Goal: Check status: Check status

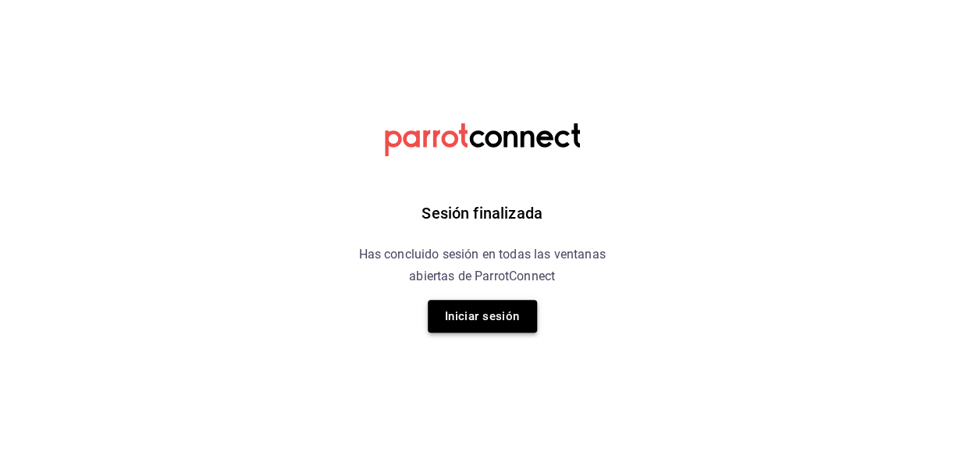
click at [497, 315] on button "Iniciar sesión" at bounding box center [482, 316] width 109 height 33
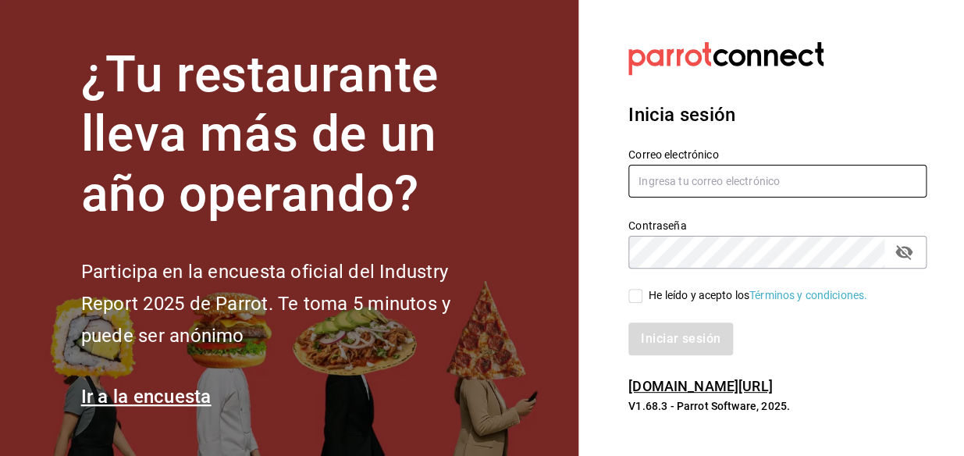
type input "[EMAIL_ADDRESS][DOMAIN_NAME]"
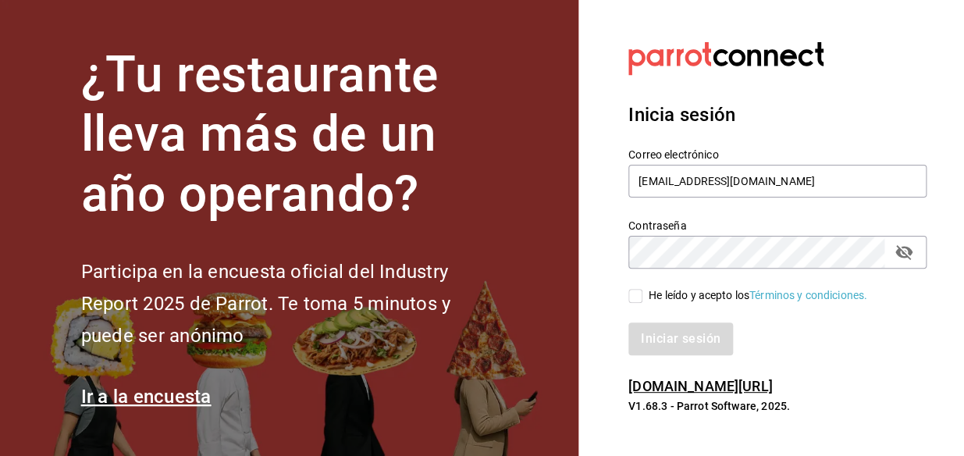
click at [631, 297] on input "He leído y acepto los Términos y condiciones." at bounding box center [635, 296] width 14 height 14
checkbox input "true"
click at [668, 338] on button "Iniciar sesión" at bounding box center [681, 338] width 106 height 33
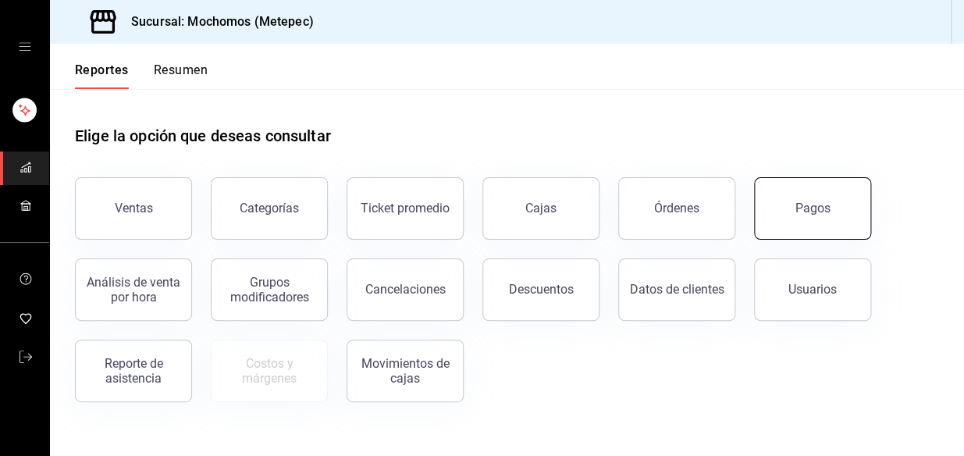
click at [814, 191] on button "Pagos" at bounding box center [812, 208] width 117 height 62
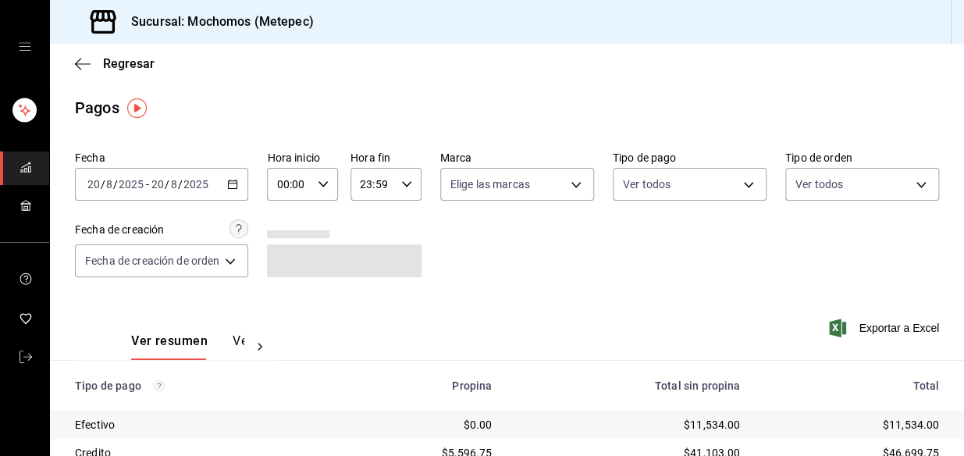
click at [236, 185] on icon "button" at bounding box center [232, 184] width 11 height 11
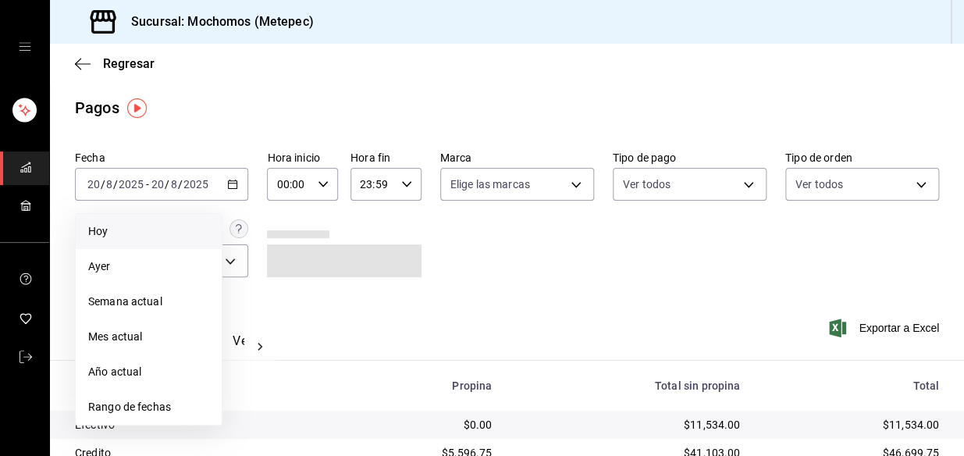
click at [120, 227] on span "Hoy" at bounding box center [148, 231] width 121 height 16
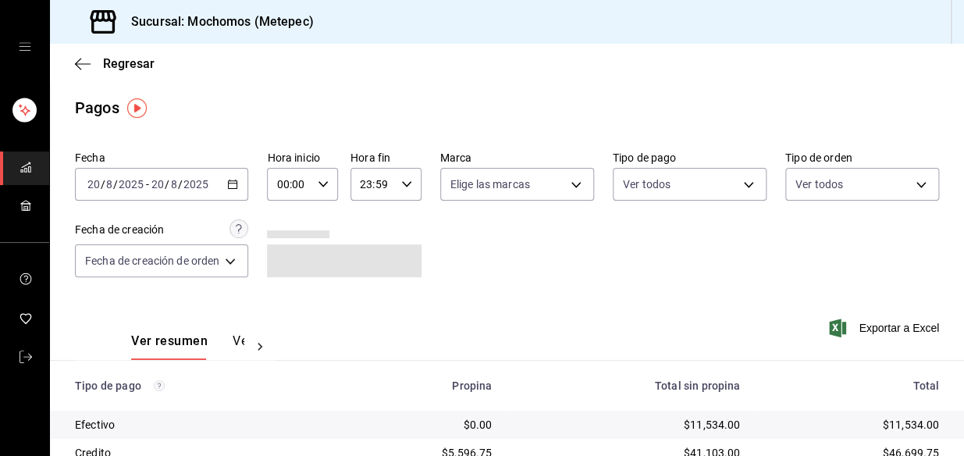
click at [330, 179] on div "00:00 Hora inicio" at bounding box center [302, 184] width 71 height 33
click at [278, 304] on button "04" at bounding box center [286, 303] width 29 height 31
type input "04:00"
click at [548, 293] on div at bounding box center [482, 228] width 964 height 456
